Goal: Navigation & Orientation: Find specific page/section

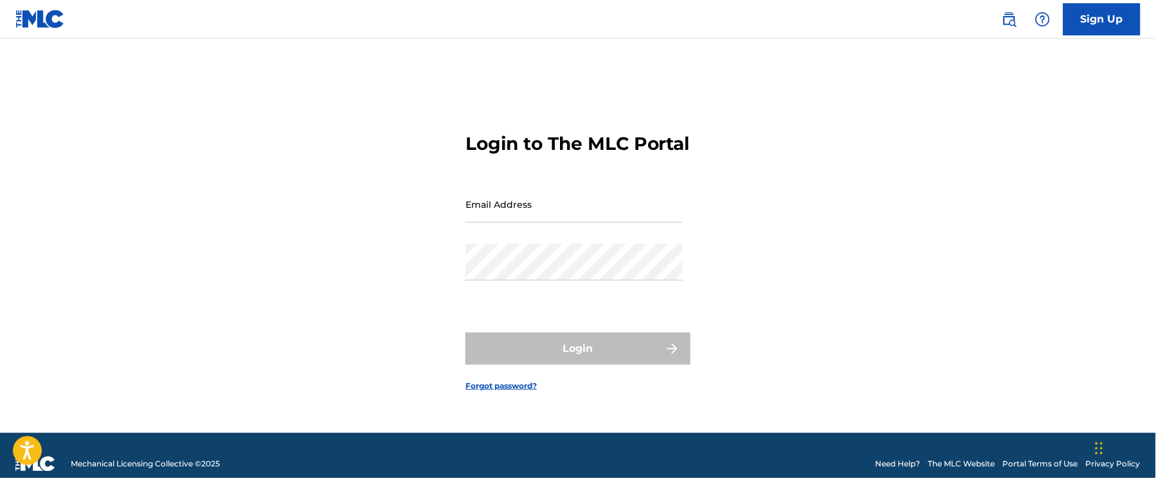
click at [545, 223] on input "Email Address" at bounding box center [574, 204] width 217 height 37
type input "[EMAIL_ADDRESS][DOMAIN_NAME]"
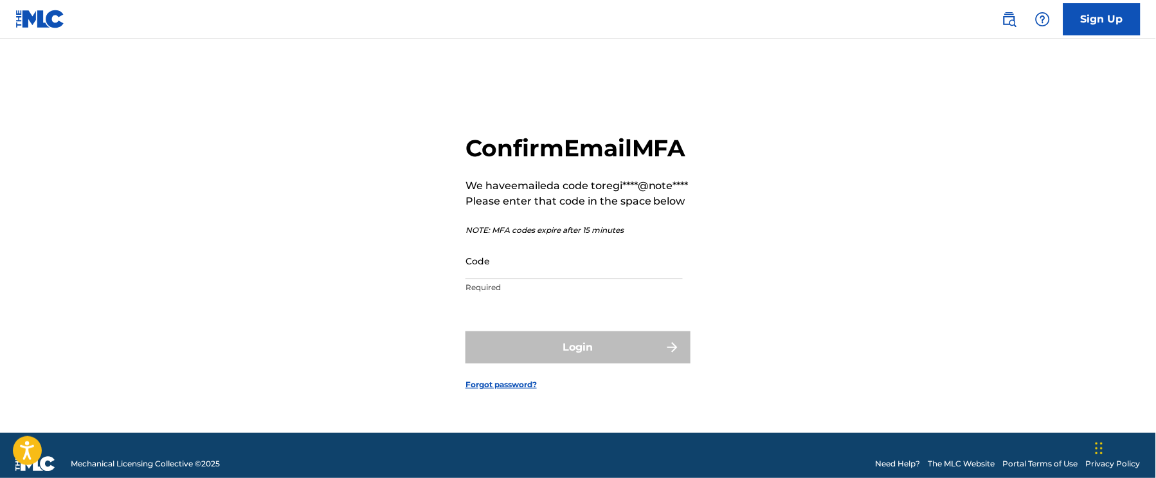
click at [549, 279] on input "Code" at bounding box center [574, 260] width 217 height 37
paste input "633544"
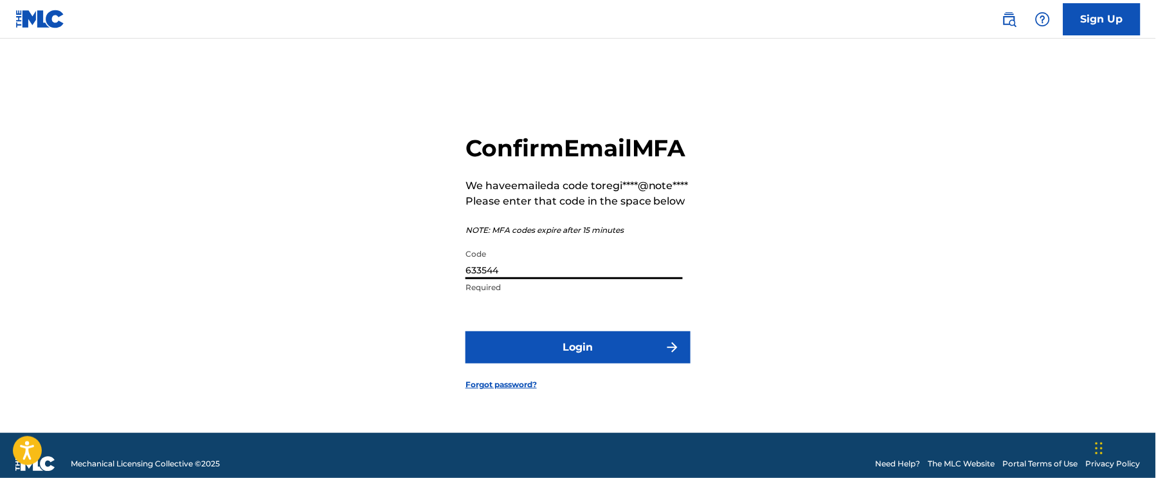
type input "633544"
click at [744, 246] on div "Confirm Email MFA We have emailed a code to regi****@note**** Please enter that…" at bounding box center [578, 252] width 901 height 362
click at [524, 363] on button "Login" at bounding box center [578, 347] width 225 height 32
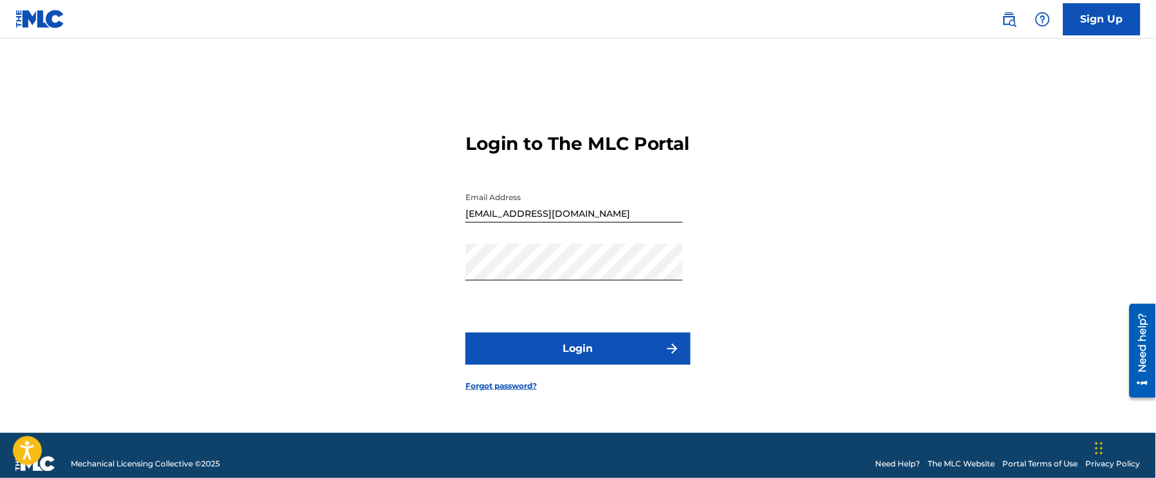
click at [574, 359] on button "Login" at bounding box center [578, 349] width 225 height 32
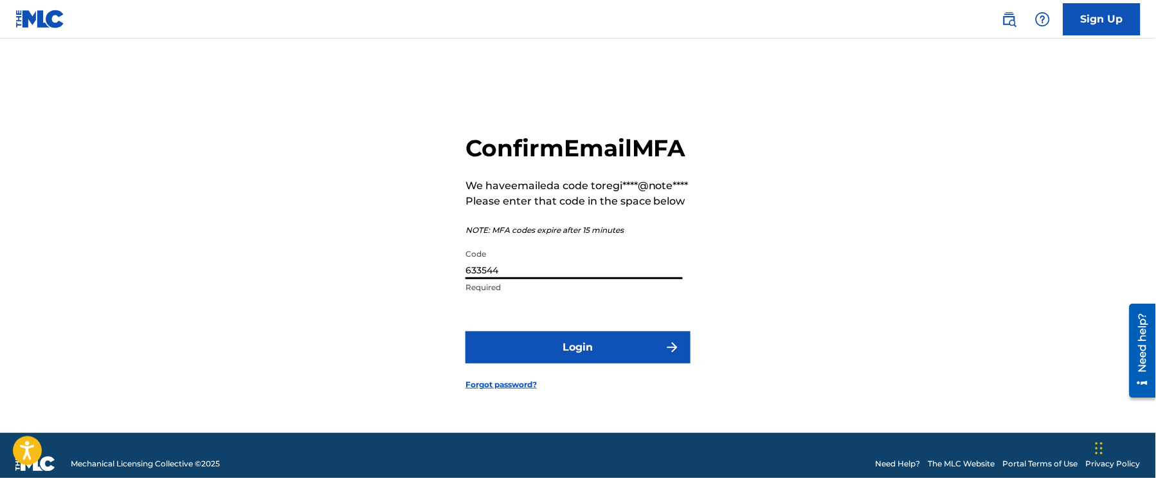
drag, startPoint x: 532, startPoint y: 296, endPoint x: 394, endPoint y: 285, distance: 138.1
click at [394, 285] on div "Confirm Email MFA We have emailed a code to regi****@note**** Please enter that…" at bounding box center [578, 252] width 901 height 362
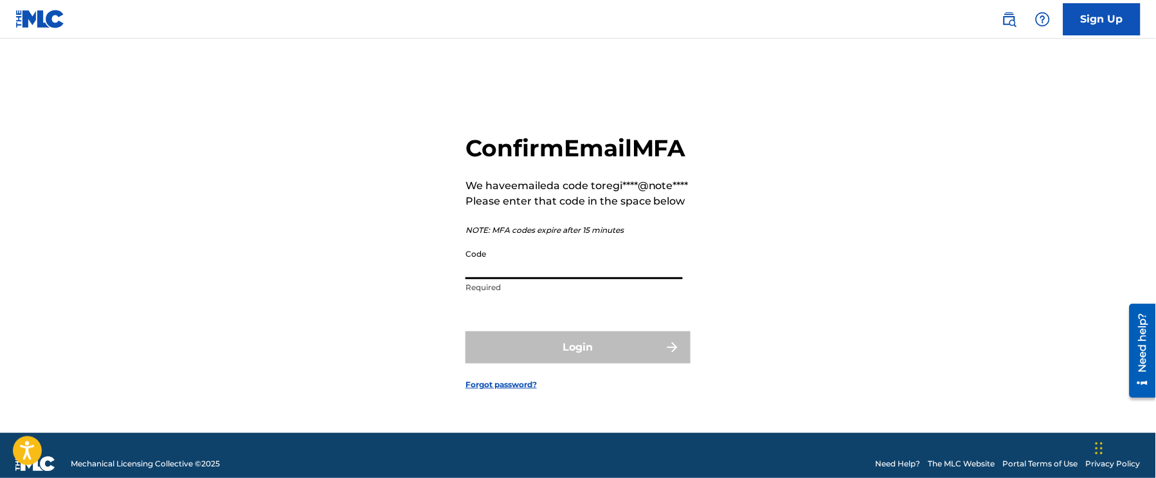
click at [393, 284] on div "Confirm Email MFA We have emailed a code to regi****@note**** Please enter that…" at bounding box center [578, 252] width 901 height 362
click at [585, 279] on input "Code" at bounding box center [574, 260] width 217 height 37
paste input "151176"
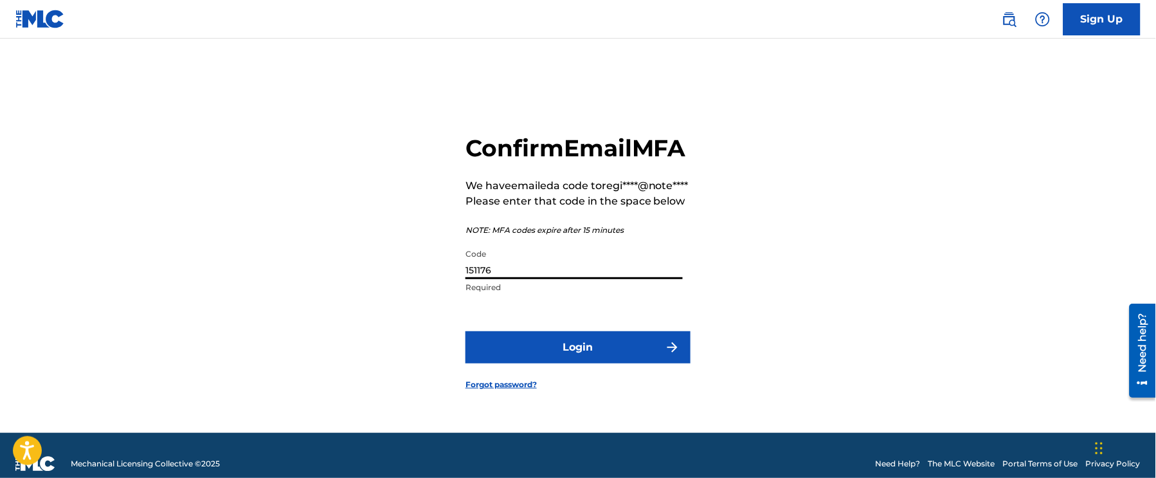
type input "151176"
click at [576, 363] on button "Login" at bounding box center [578, 347] width 225 height 32
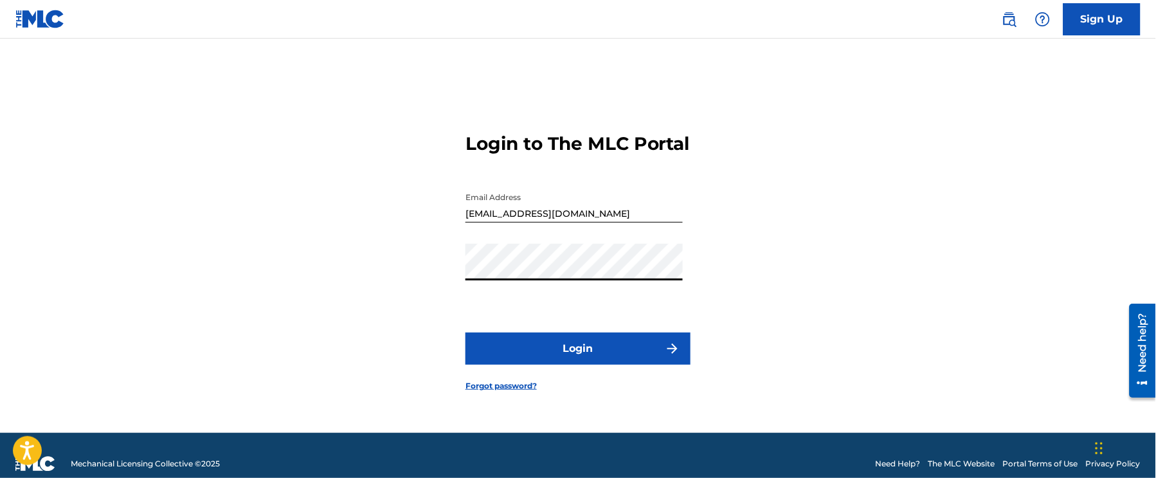
click at [873, 226] on div "Login to The MLC Portal Email Address [EMAIL_ADDRESS][DOMAIN_NAME] Password Log…" at bounding box center [578, 252] width 901 height 362
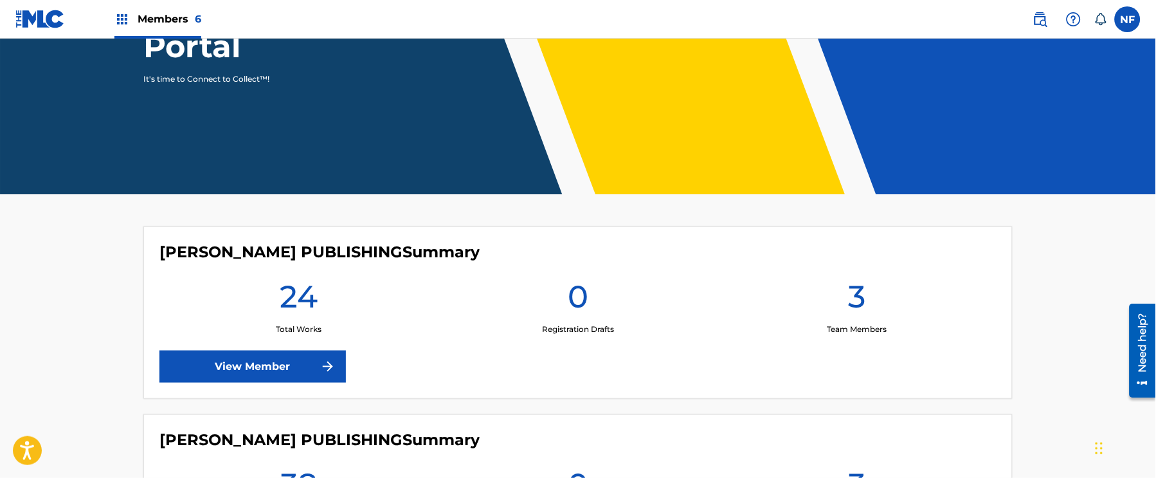
scroll to position [179, 0]
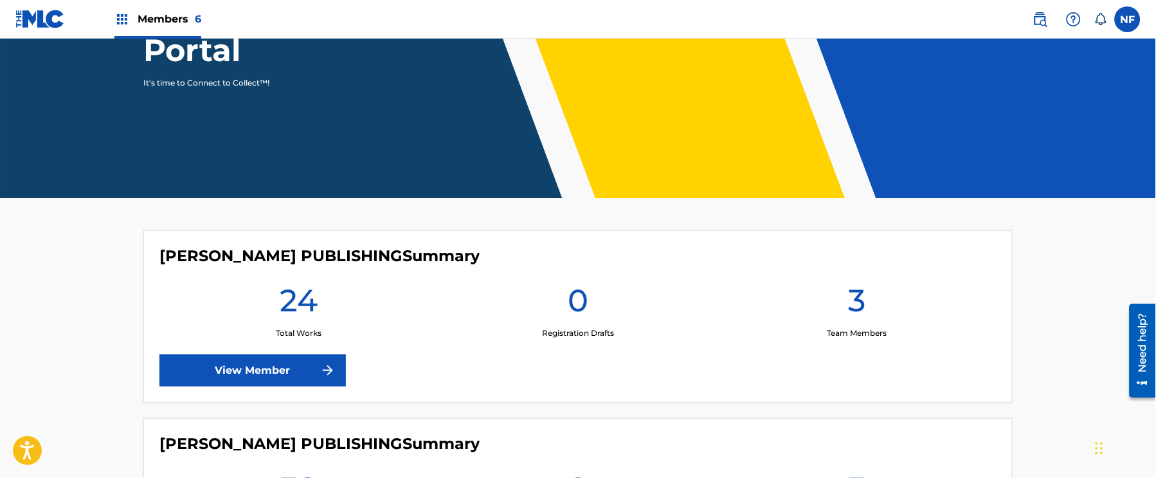
click at [1129, 23] on label at bounding box center [1128, 19] width 26 height 26
click at [1128, 19] on input "NF Notes FM register@notes.fm Notification Preferences Profile Log out" at bounding box center [1128, 19] width 0 height 0
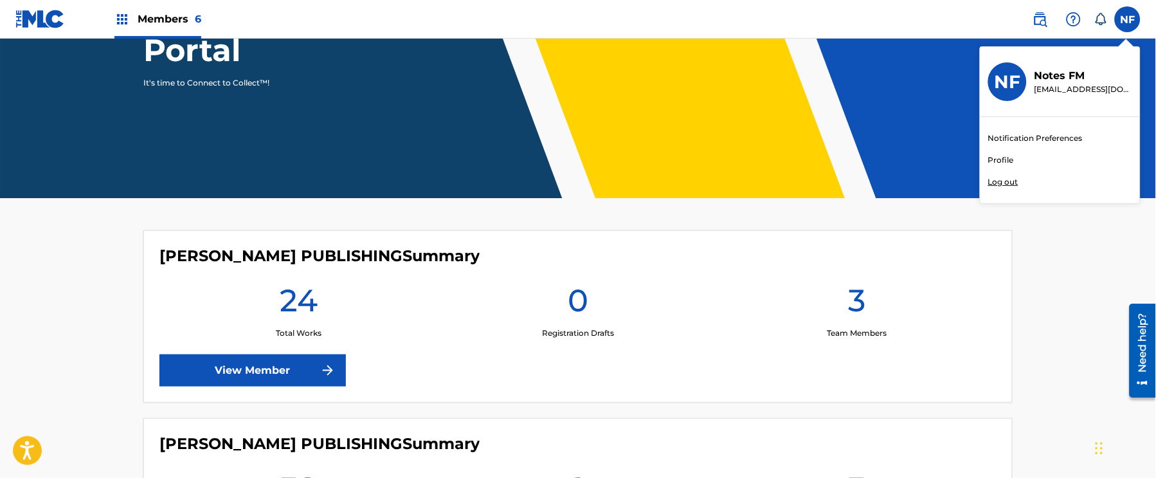
click at [816, 142] on header "Welcome to The MLC Portal It's time to Connect to Collect™!" at bounding box center [578, 29] width 1156 height 338
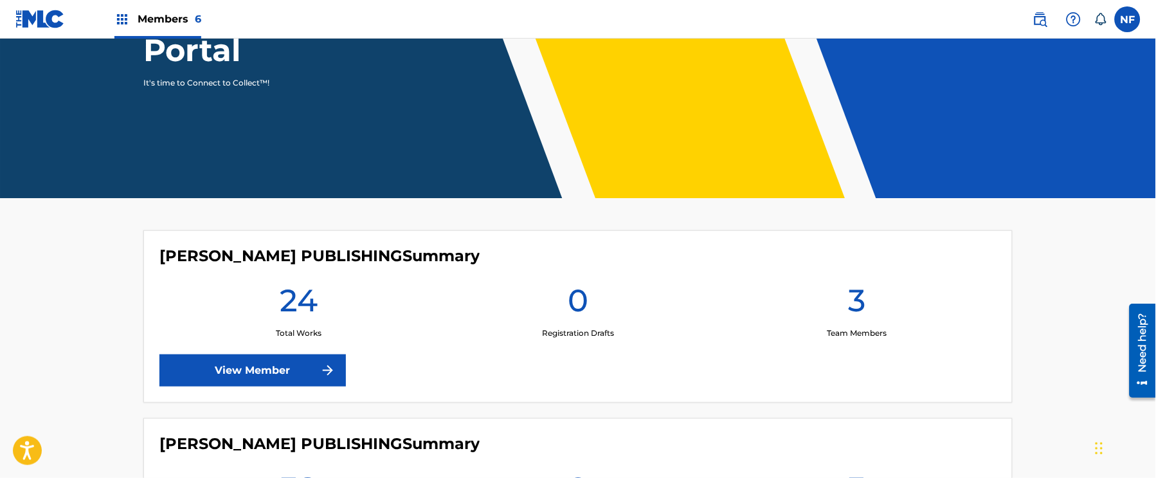
click at [1130, 26] on label at bounding box center [1128, 19] width 26 height 26
click at [1128, 19] on input "NF Notes FM register@notes.fm Notification Preferences Profile Log out" at bounding box center [1128, 19] width 0 height 0
